Goal: Task Accomplishment & Management: Complete application form

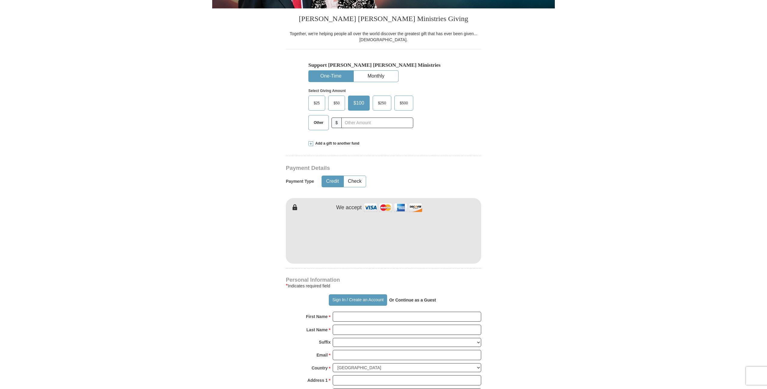
scroll to position [152, 0]
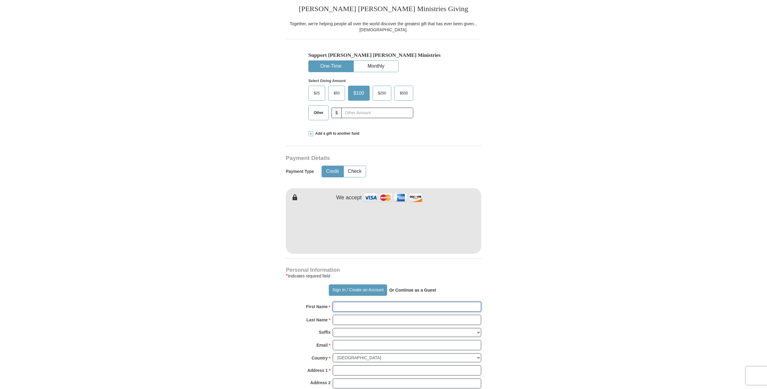
click at [362, 307] on input "First Name *" at bounding box center [407, 307] width 148 height 10
type input "[PERSON_NAME]"
click at [372, 318] on input "Last Name *" at bounding box center [407, 320] width 148 height 10
type input "[PERSON_NAME]"
click at [372, 332] on select "[PERSON_NAME] I II III IV V VI" at bounding box center [407, 332] width 148 height 9
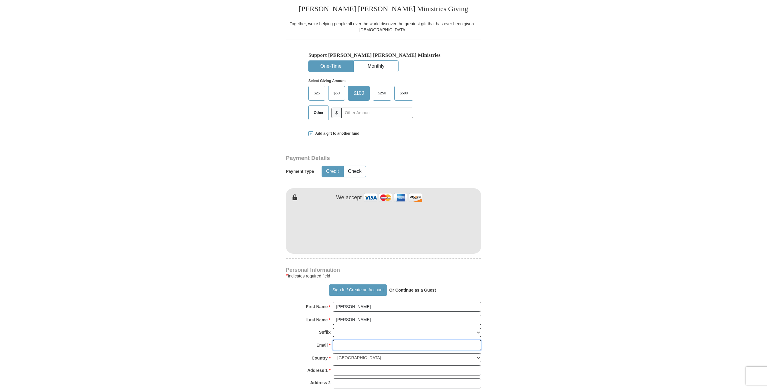
drag, startPoint x: 383, startPoint y: 341, endPoint x: 383, endPoint y: 346, distance: 5.1
click at [383, 343] on input "Email *" at bounding box center [407, 345] width 148 height 10
type input "[EMAIL_ADDRESS][DOMAIN_NAME]"
type input "1911 Fittleworth Terrace"
type input "Upper Marlboro"
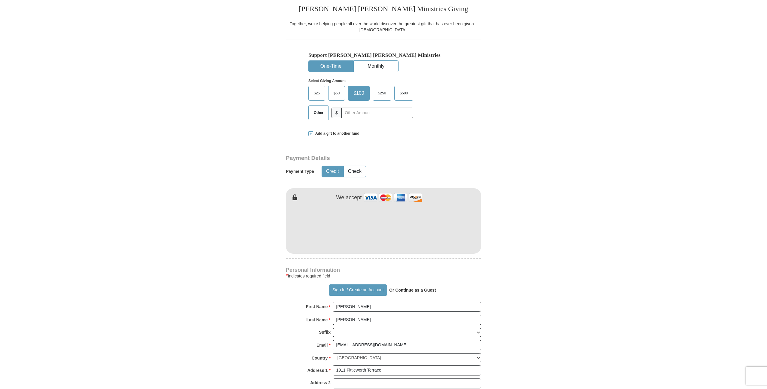
select select "MD"
type input "20774"
type input "4438783709"
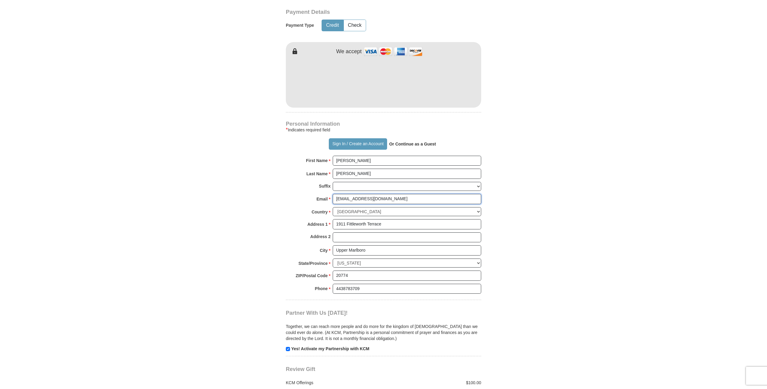
scroll to position [336, 0]
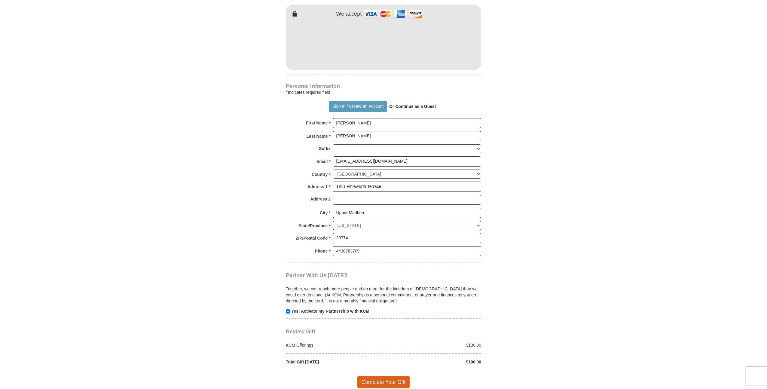
click at [376, 382] on span "Complete Your Gift" at bounding box center [383, 382] width 53 height 13
